Goal: Use online tool/utility: Utilize a website feature to perform a specific function

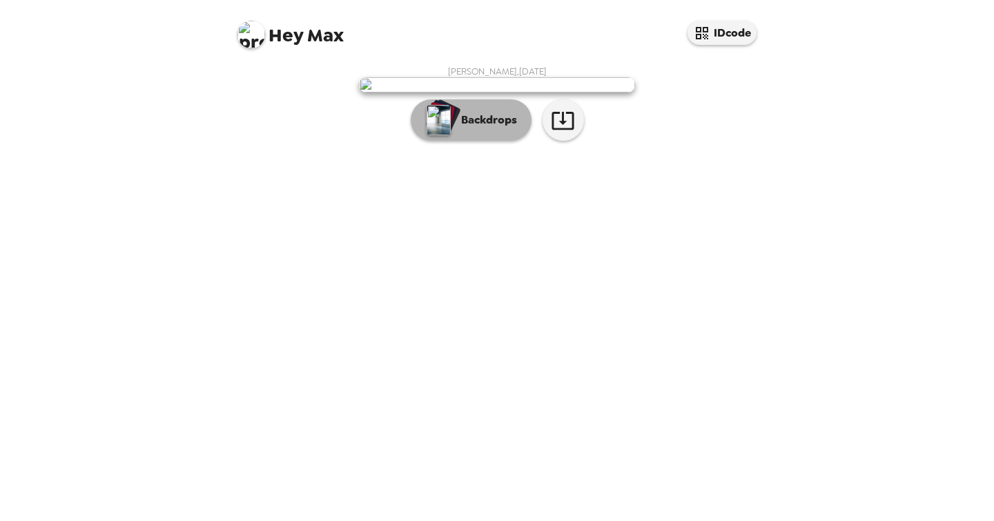
click at [474, 128] on p "Backdrops" at bounding box center [485, 120] width 63 height 17
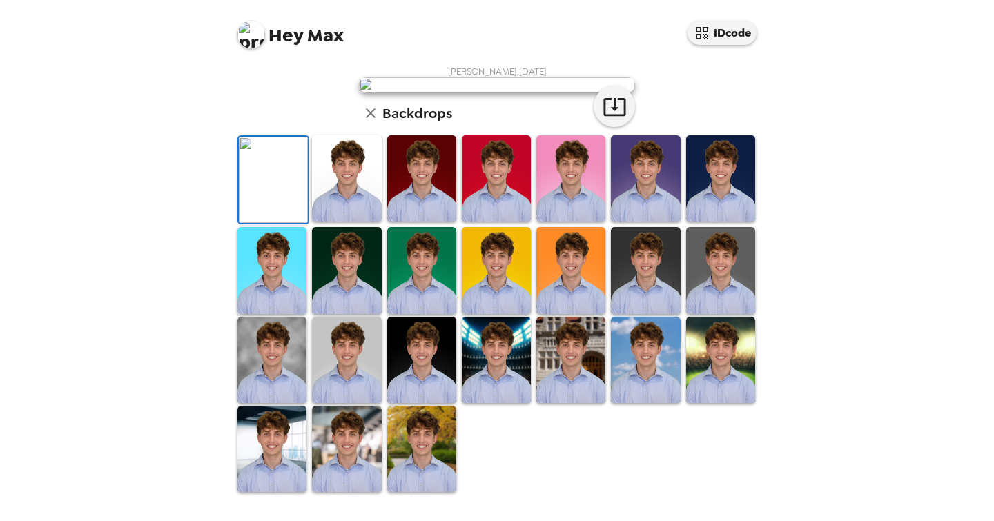
scroll to position [317, 0]
click at [340, 454] on img at bounding box center [346, 449] width 69 height 86
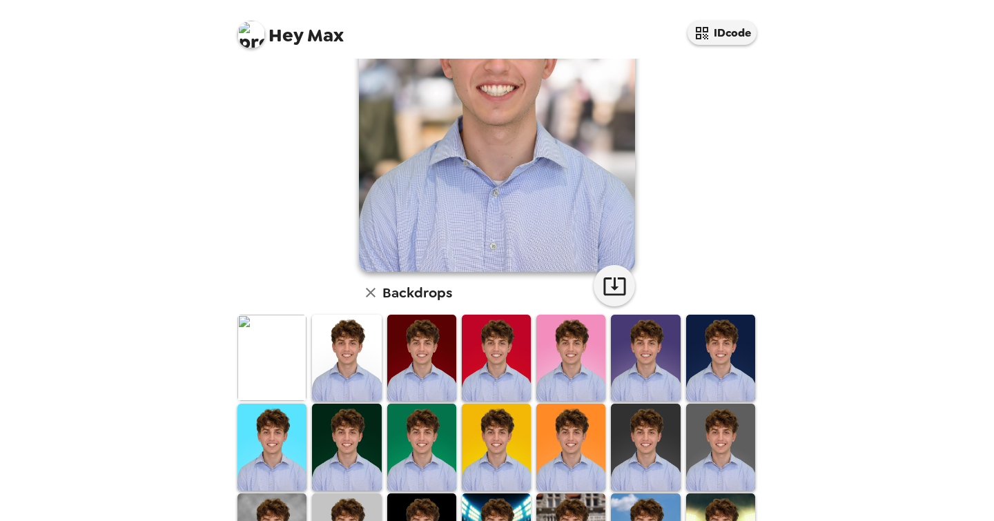
scroll to position [152, 0]
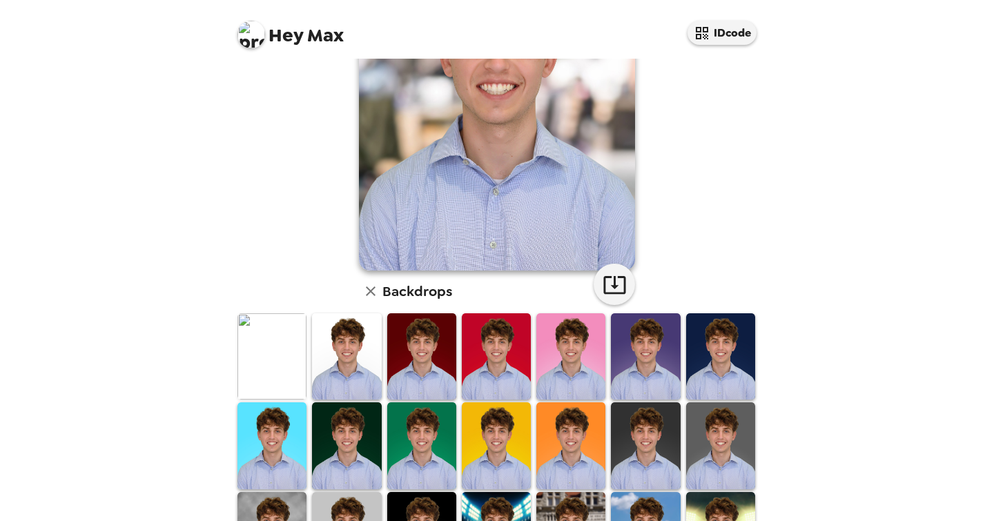
click at [322, 367] on img at bounding box center [346, 356] width 69 height 86
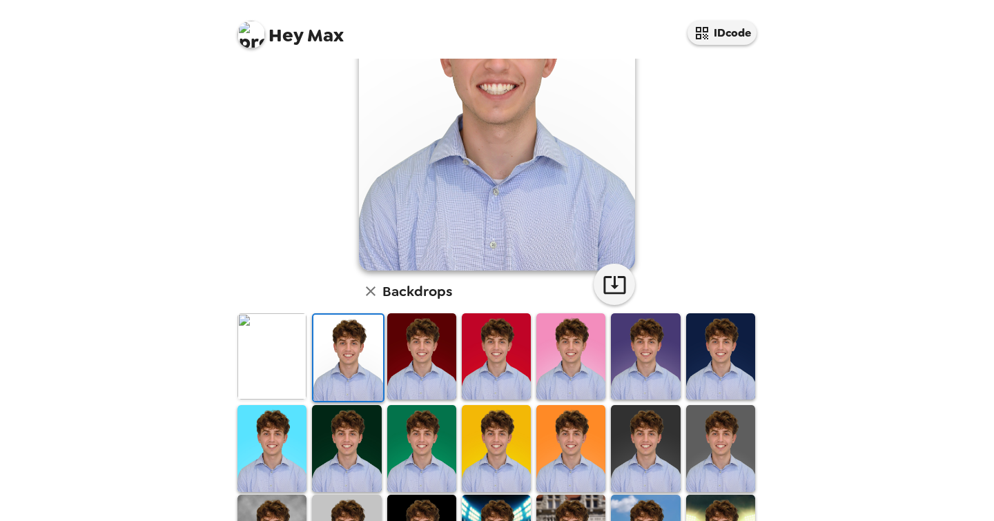
click at [262, 354] on img at bounding box center [272, 356] width 69 height 86
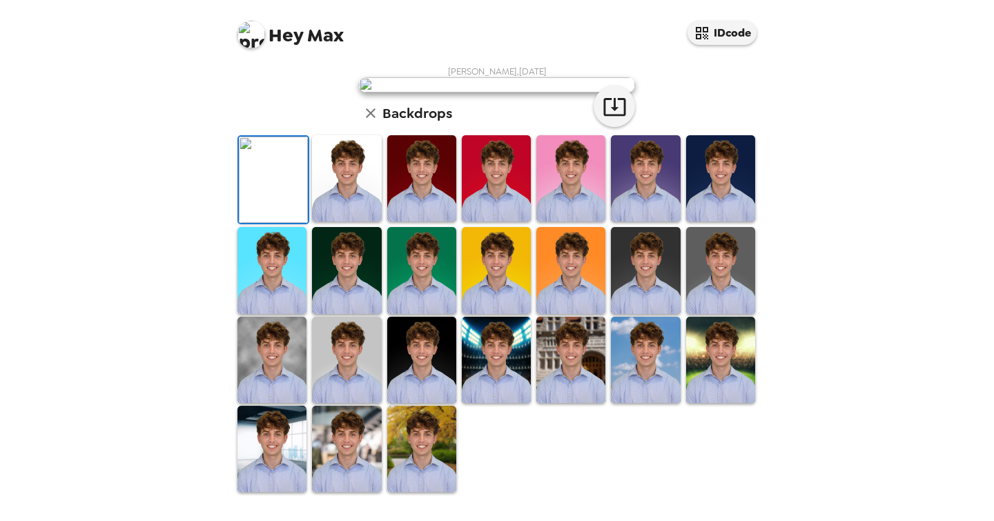
scroll to position [116, 0]
click at [612, 116] on icon "button" at bounding box center [615, 107] width 22 height 18
click at [355, 456] on img at bounding box center [346, 449] width 69 height 86
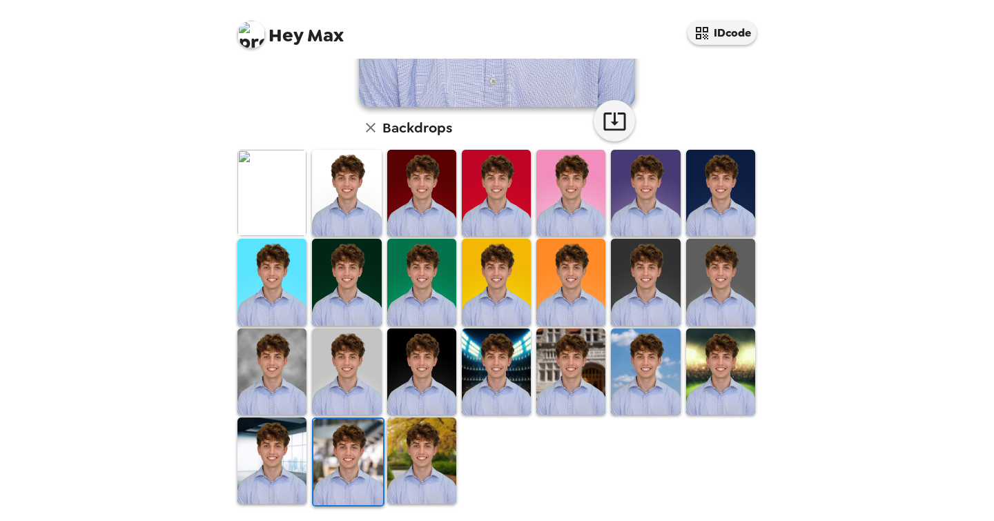
scroll to position [317, 0]
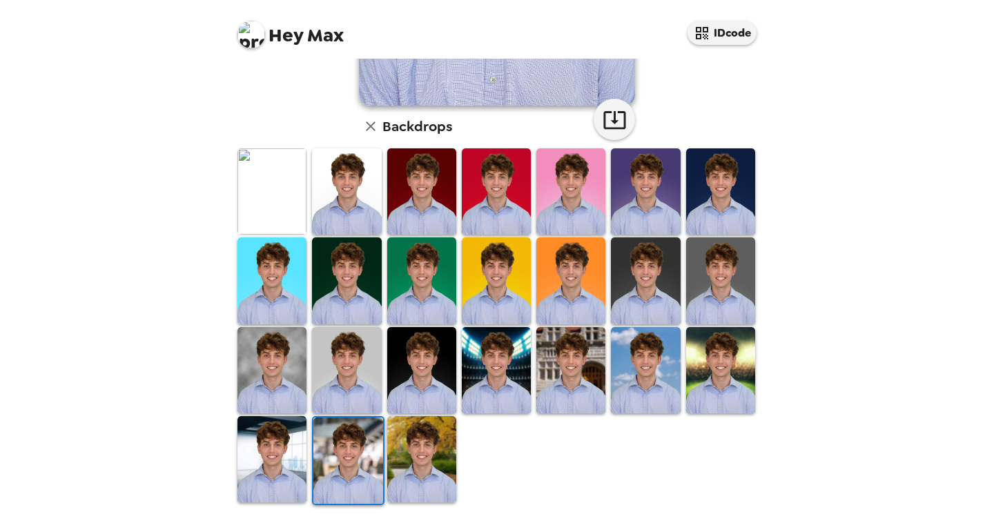
click at [336, 470] on img at bounding box center [347, 461] width 69 height 86
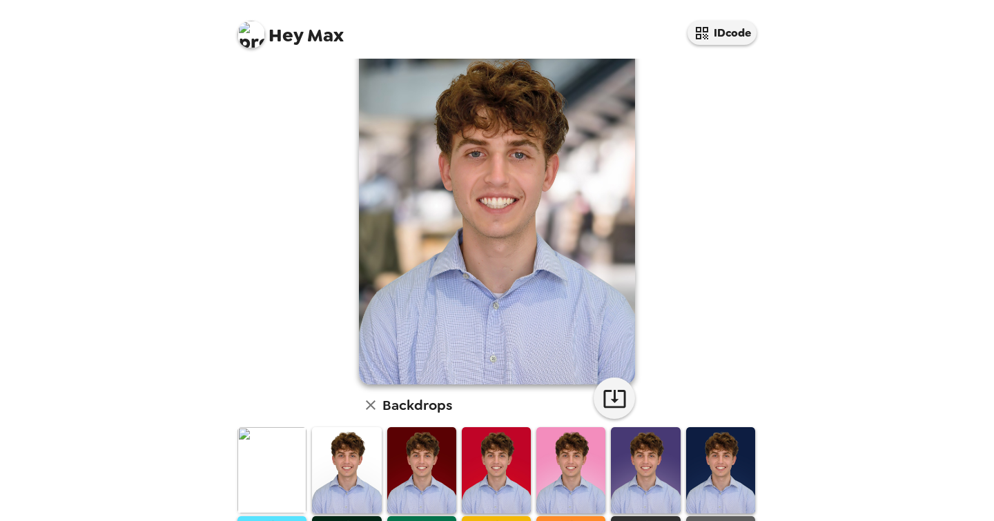
scroll to position [19, 0]
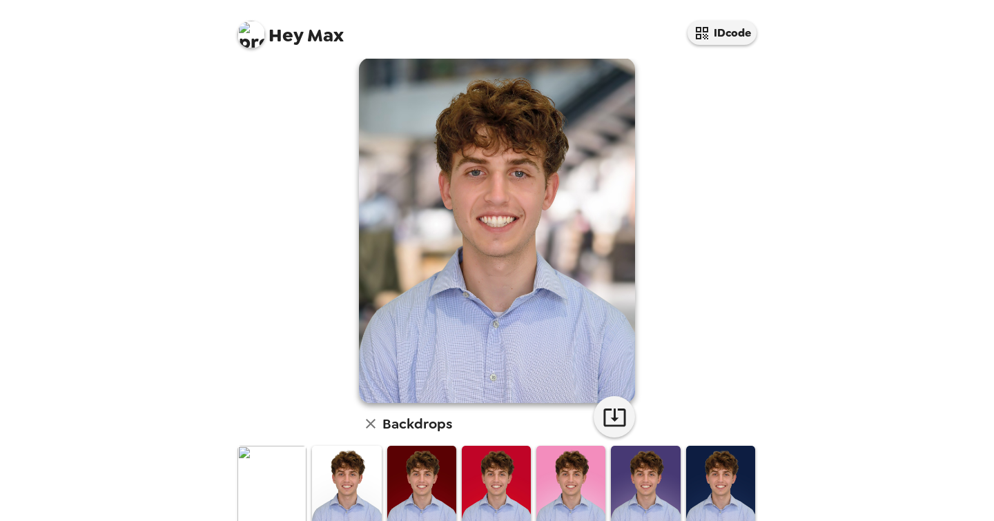
click at [447, 224] on img at bounding box center [497, 230] width 276 height 345
